Goal: Task Accomplishment & Management: Complete application form

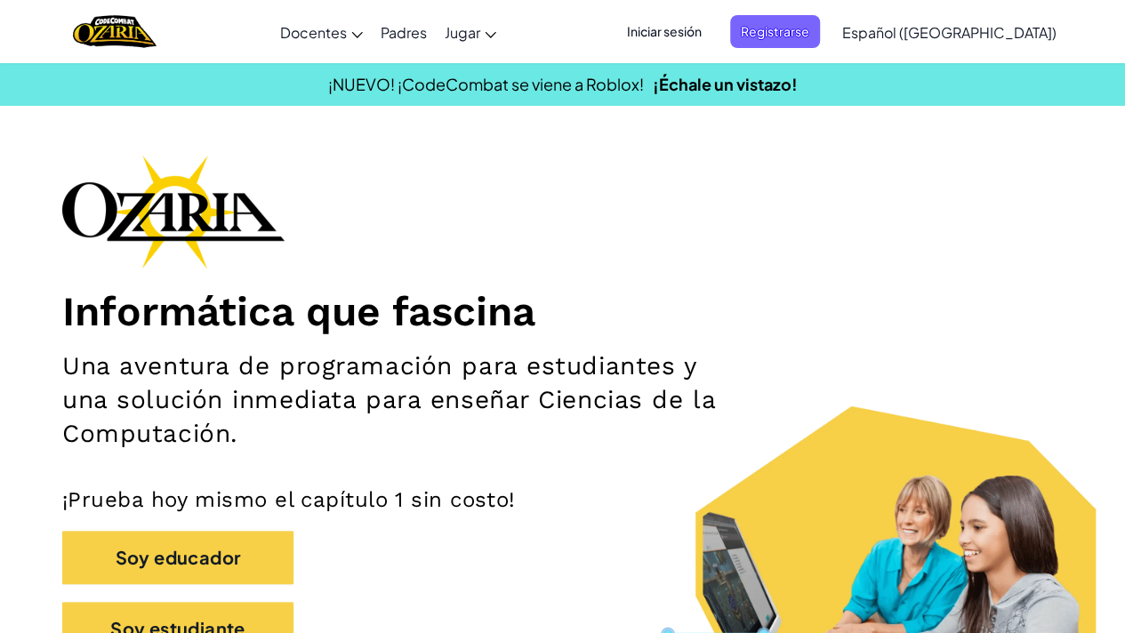
click at [712, 28] on span "Iniciar sesión" at bounding box center [664, 31] width 96 height 33
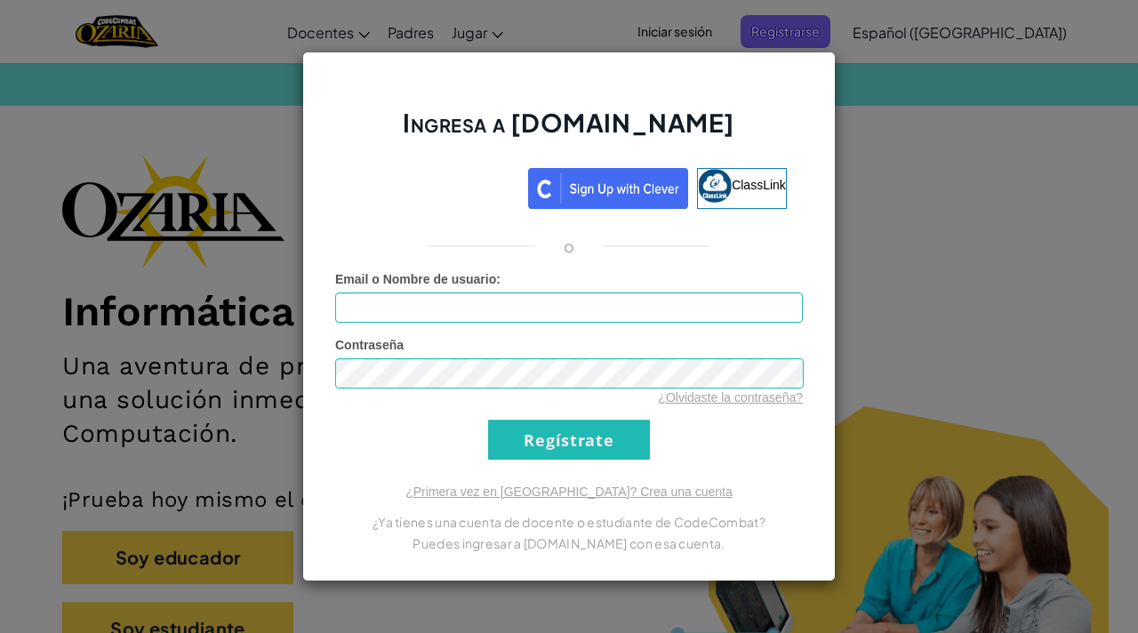
click at [670, 292] on div "Email o Nombre de usuario :" at bounding box center [569, 296] width 468 height 52
click at [653, 314] on input "Email o Nombre de usuario :" at bounding box center [569, 308] width 468 height 30
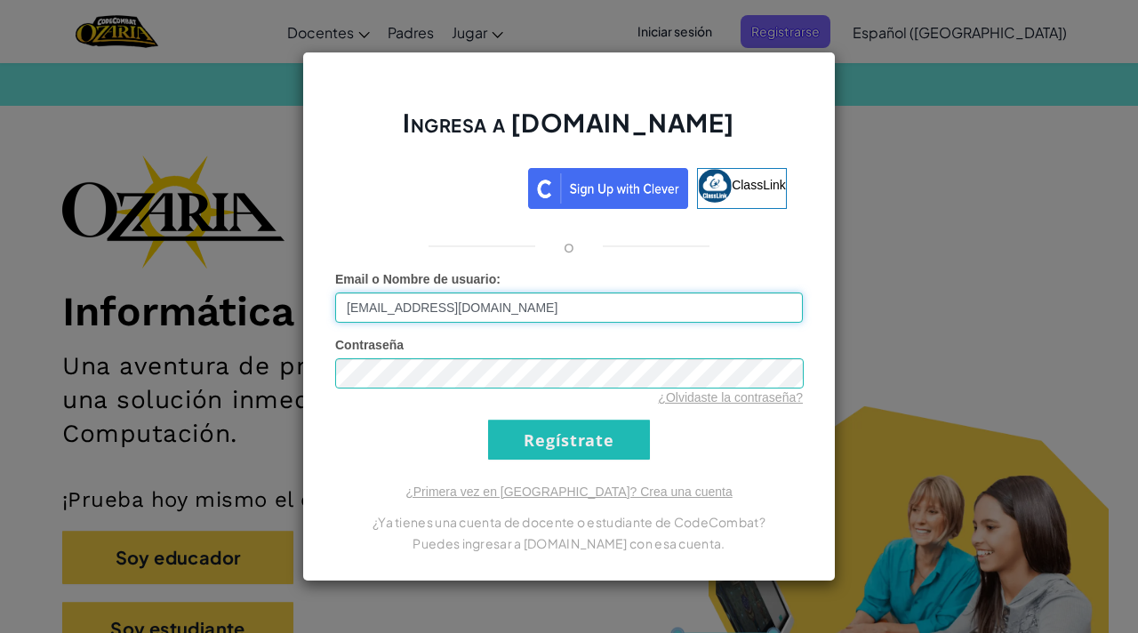
type input "[EMAIL_ADDRESS][DOMAIN_NAME]"
click at [618, 440] on input "Regístrate" at bounding box center [569, 440] width 162 height 40
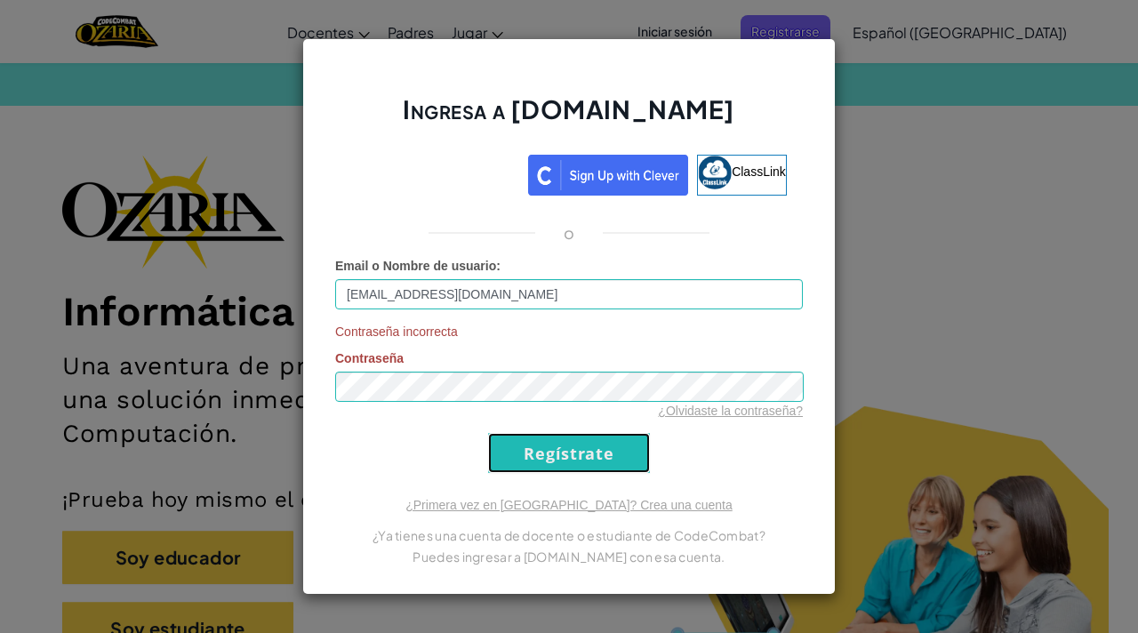
click at [555, 440] on input "Regístrate" at bounding box center [569, 453] width 162 height 40
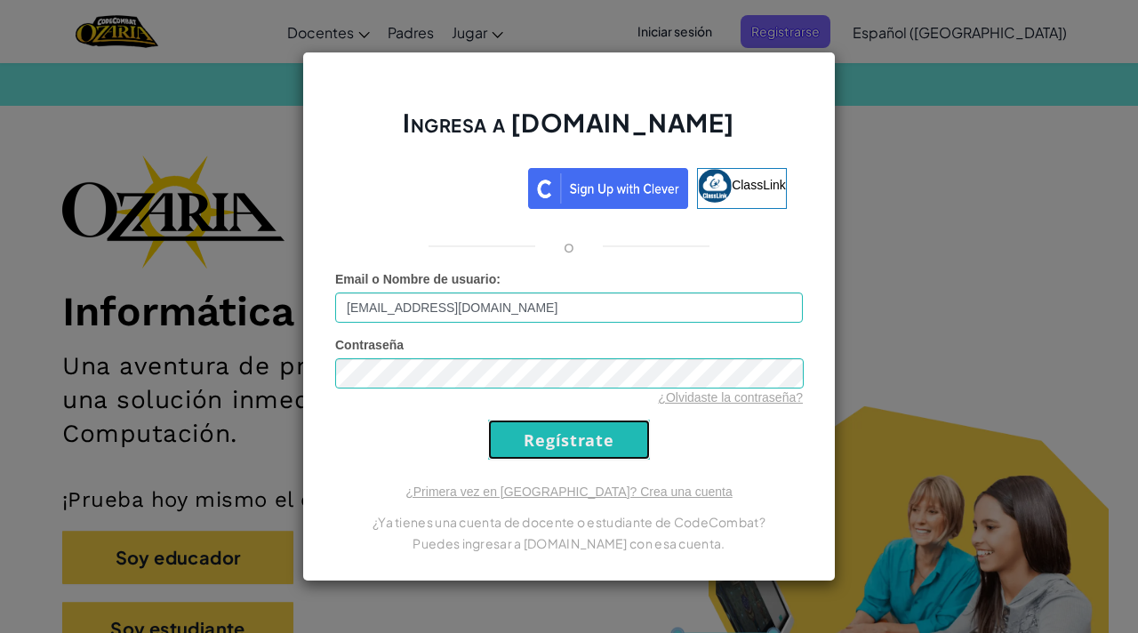
click at [555, 440] on input "Regístrate" at bounding box center [569, 440] width 162 height 40
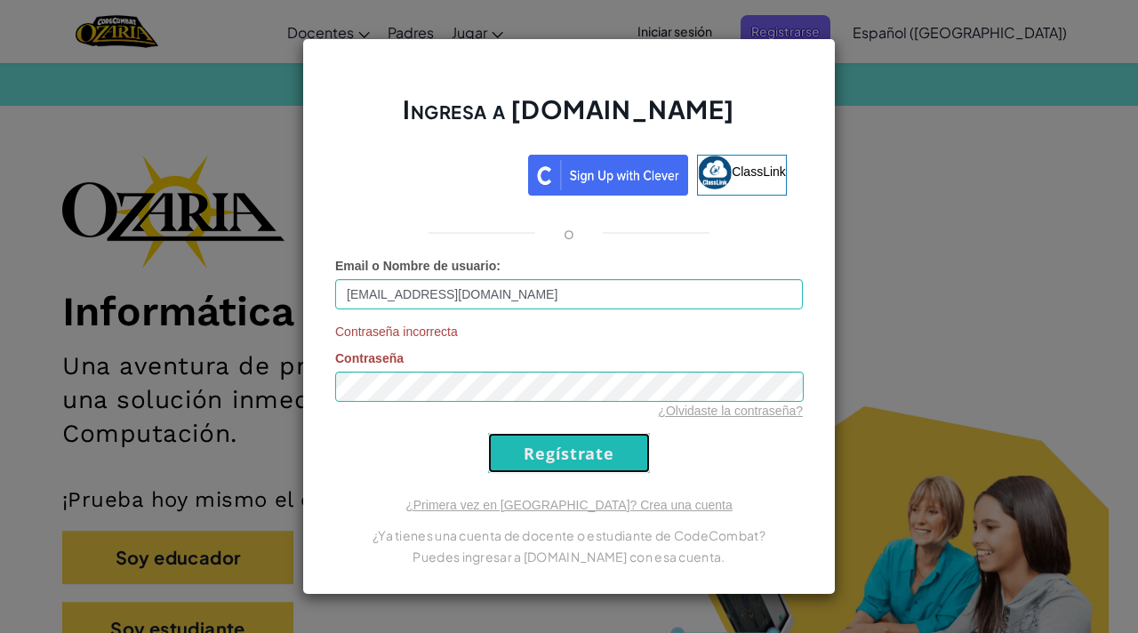
click at [555, 440] on input "Regístrate" at bounding box center [569, 453] width 162 height 40
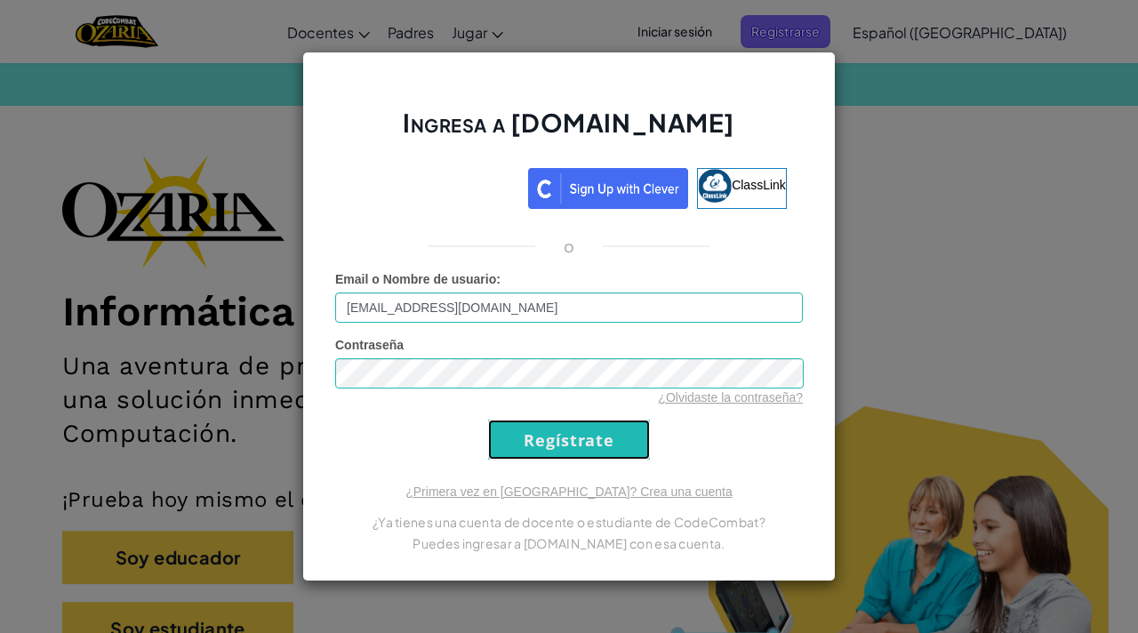
click at [555, 440] on input "Regístrate" at bounding box center [569, 440] width 162 height 40
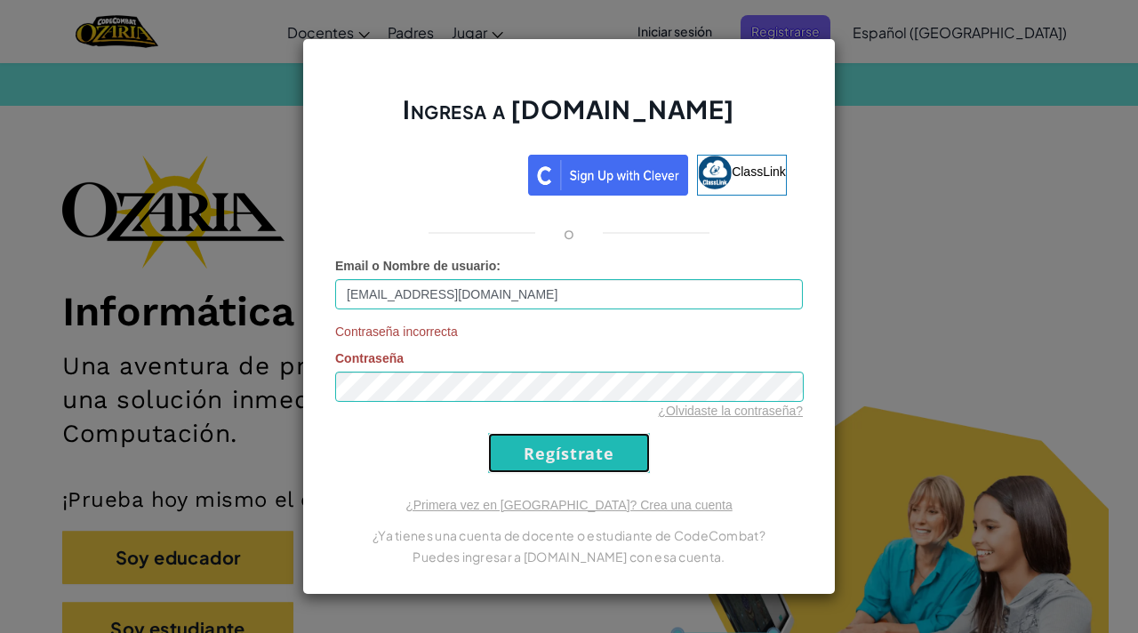
click at [555, 440] on form "Email o Nombre de usuario : [EMAIL_ADDRESS][DOMAIN_NAME] Contraseña incorrecta …" at bounding box center [569, 365] width 468 height 216
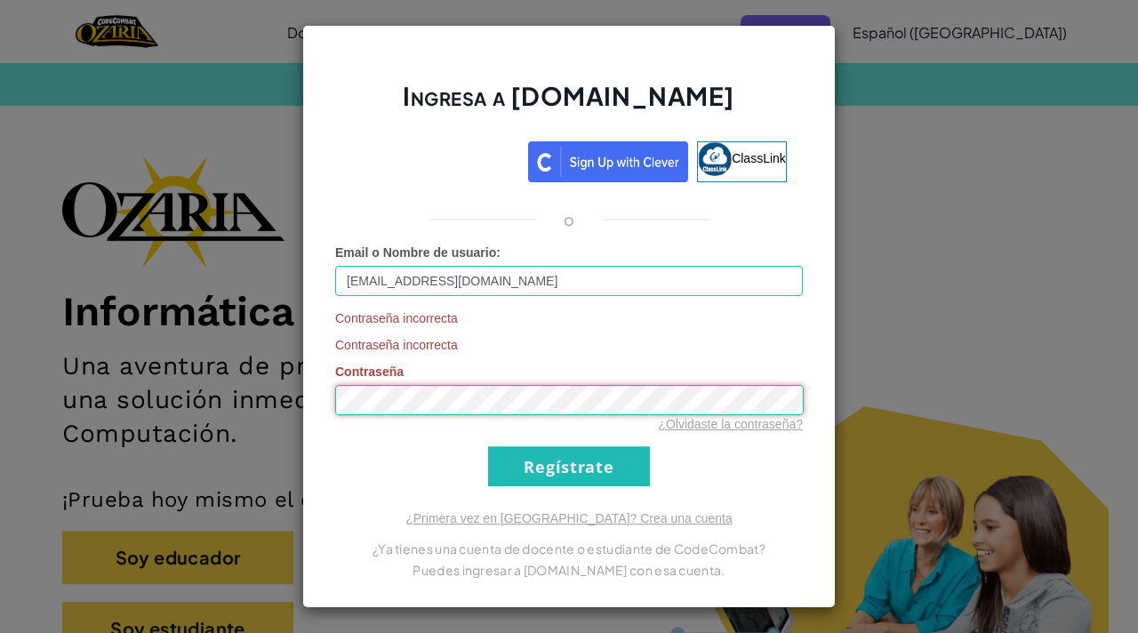
click at [488, 446] on input "Regístrate" at bounding box center [569, 466] width 162 height 40
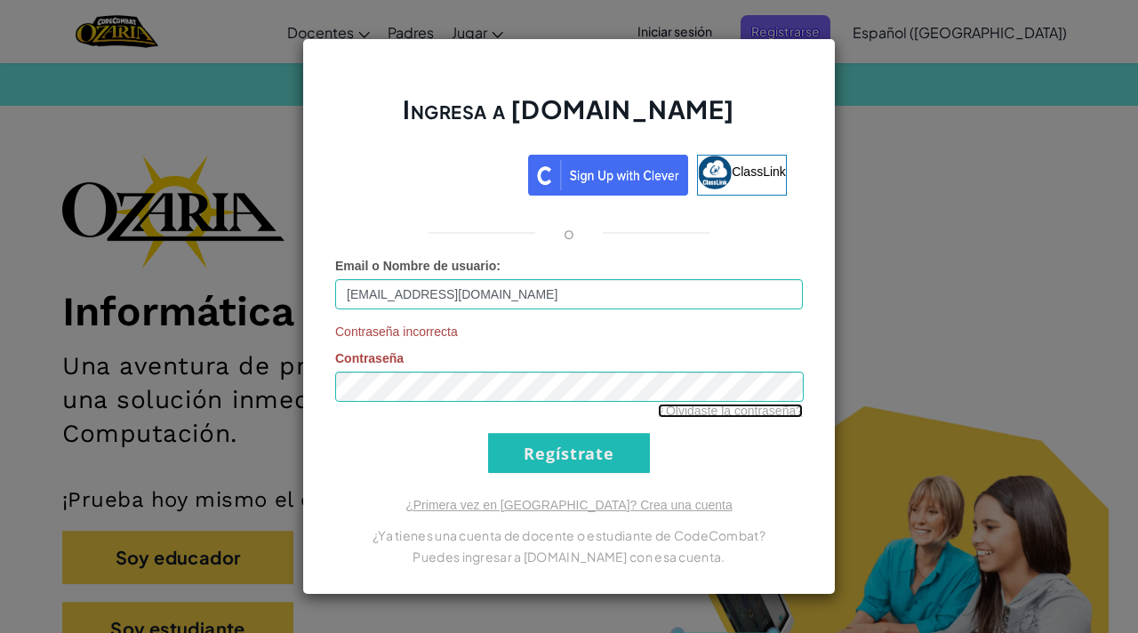
click at [707, 404] on link "¿Olvidaste la contraseña?" at bounding box center [730, 411] width 145 height 14
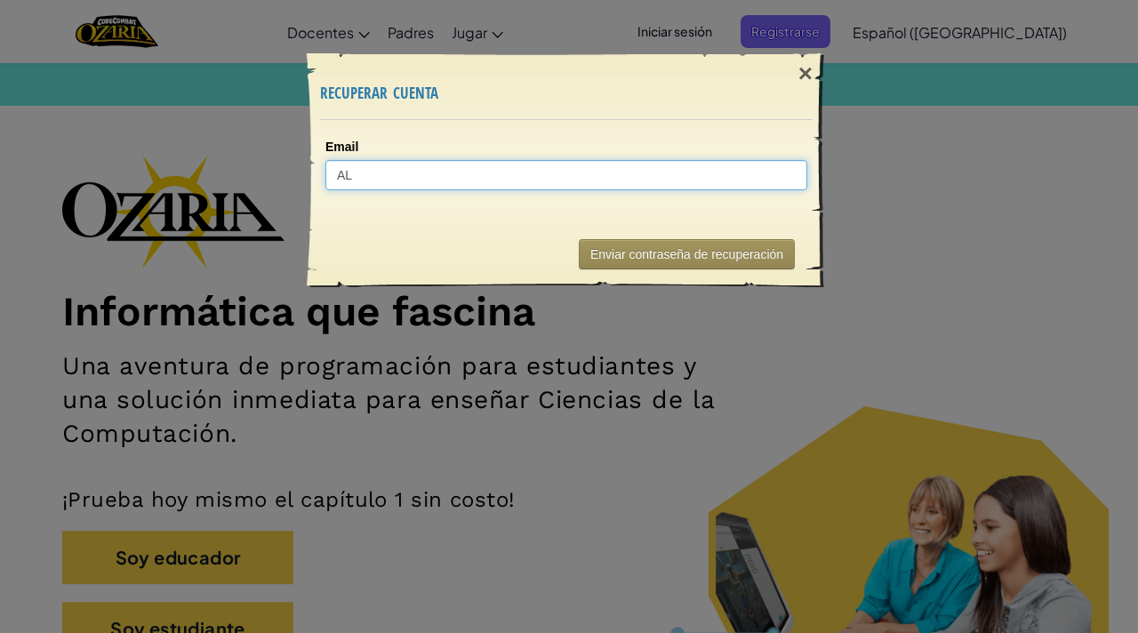
type input "AL0"
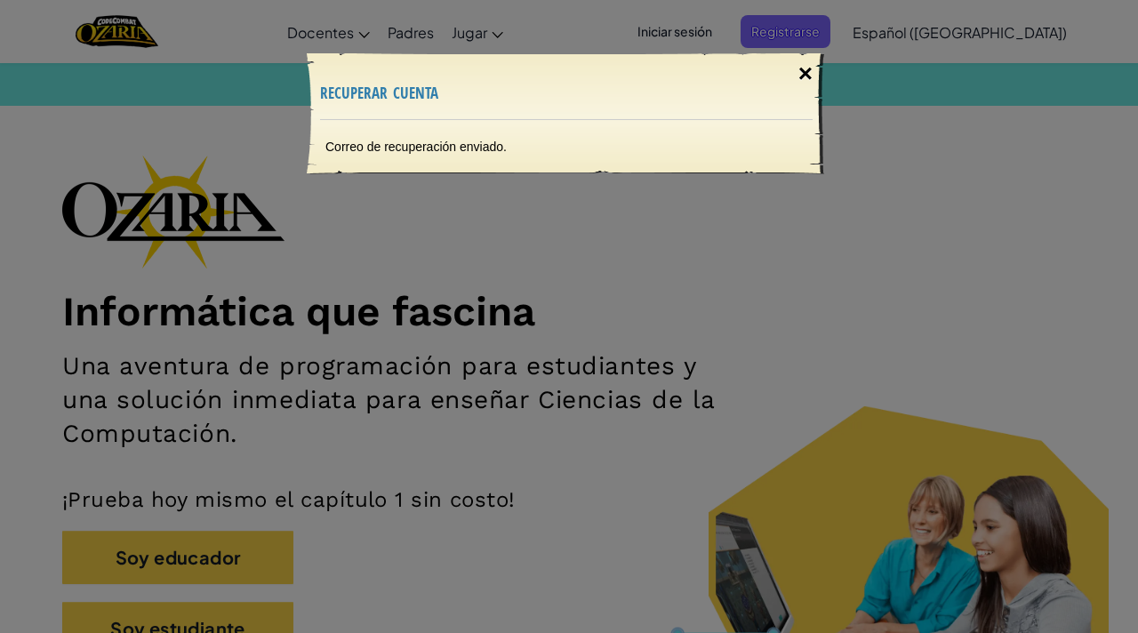
click at [823, 69] on div "×" at bounding box center [805, 74] width 41 height 52
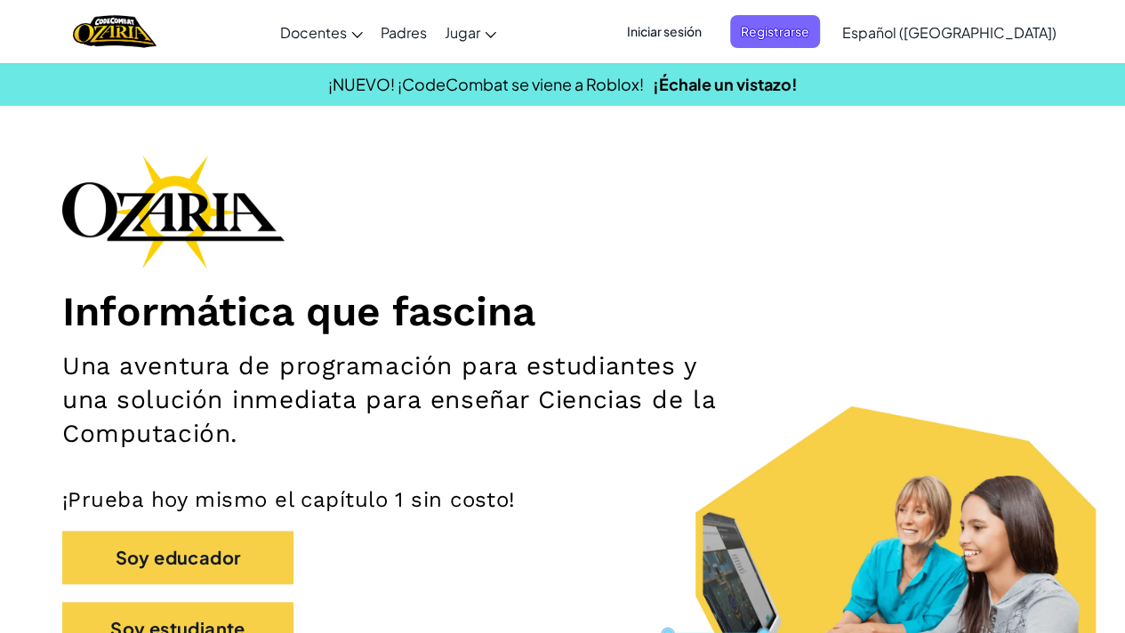
click at [702, 38] on span "Iniciar sesión" at bounding box center [664, 31] width 96 height 33
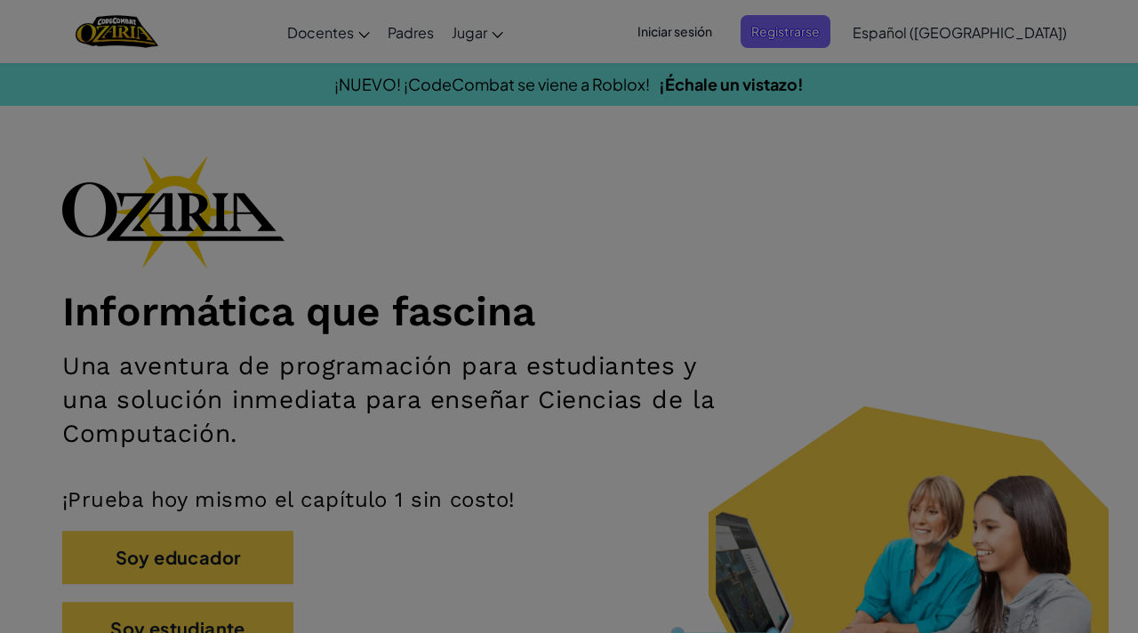
type input "[EMAIL_ADDRESS][DOMAIN_NAME]"
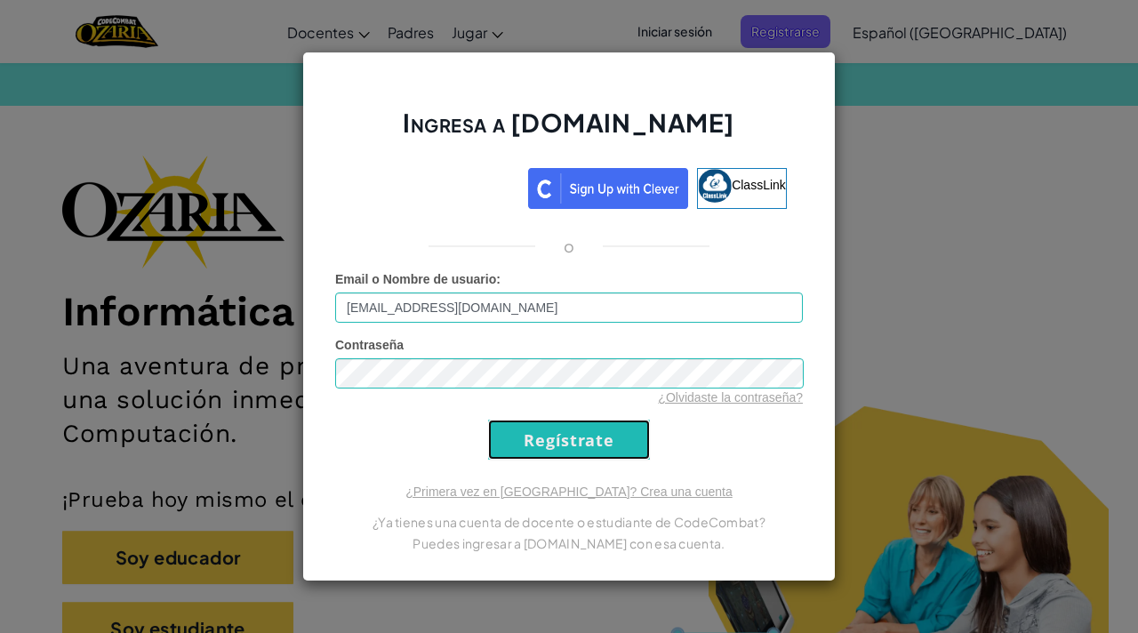
click at [588, 429] on input "Regístrate" at bounding box center [569, 440] width 162 height 40
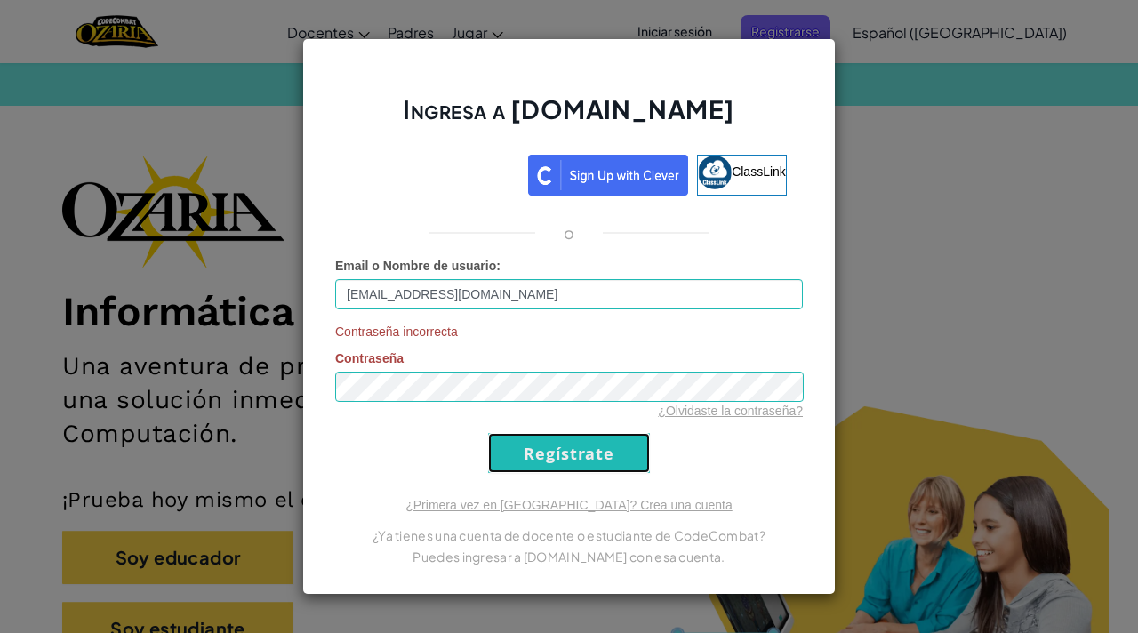
click at [580, 456] on input "Regístrate" at bounding box center [569, 453] width 162 height 40
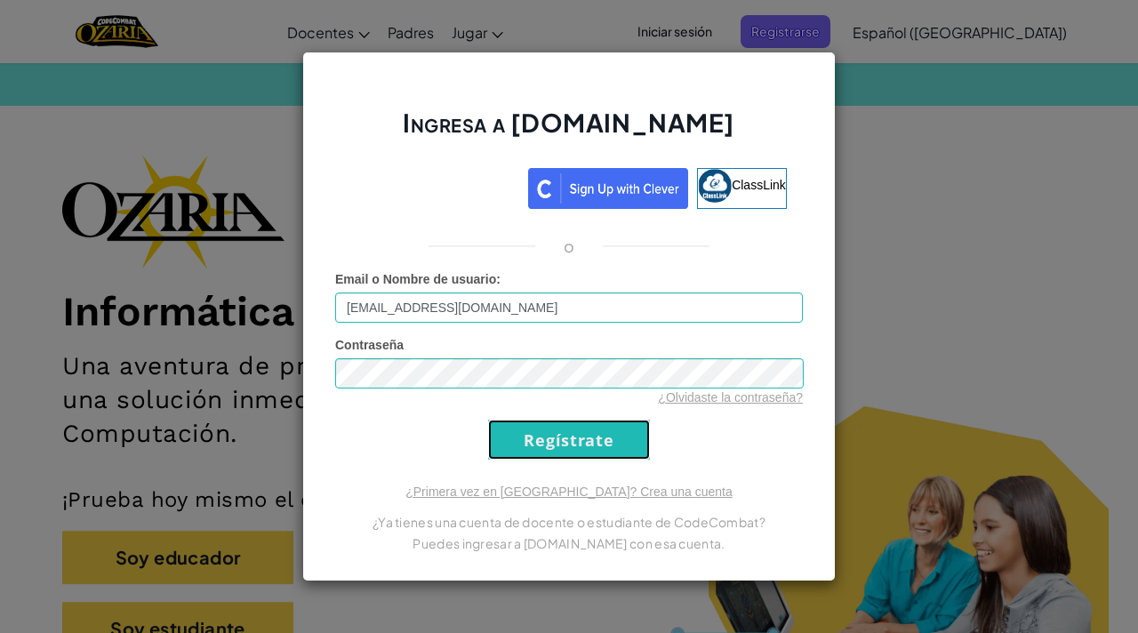
click at [580, 456] on input "Regístrate" at bounding box center [569, 440] width 162 height 40
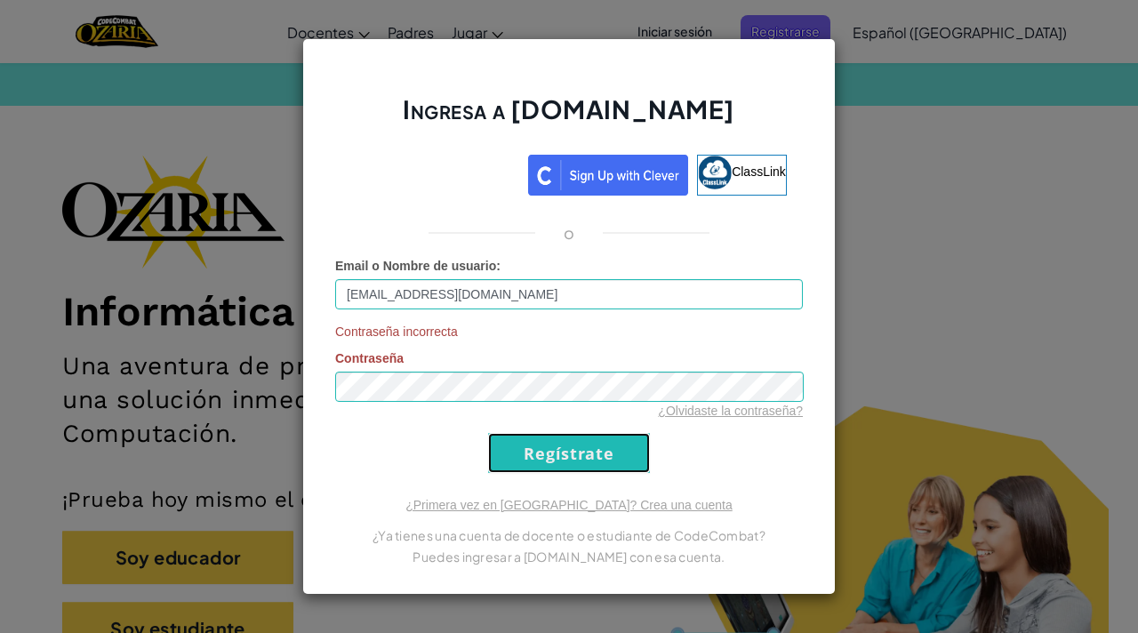
click at [580, 456] on input "Regístrate" at bounding box center [569, 453] width 162 height 40
click at [961, 277] on div "Ingresa a [DOMAIN_NAME] ClassLink o Email o Nombre de usuario : [EMAIL_ADDRESS]…" at bounding box center [569, 316] width 1138 height 633
